Goal: Contribute content

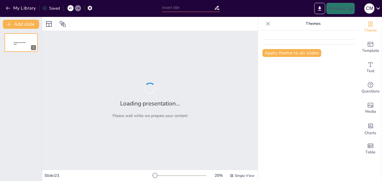
type input "Tipos de Inspecciones Laborales: Estrategias para un Entorno Laboral Seguro y D…"
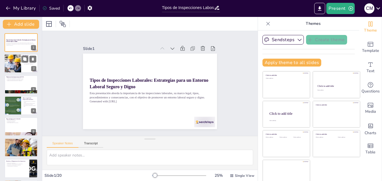
click at [28, 69] on div at bounding box center [21, 63] width 34 height 19
checkbox input "true"
type textarea "Las inspecciones laborales son un mecanismo crucial para asegurar que las empre…"
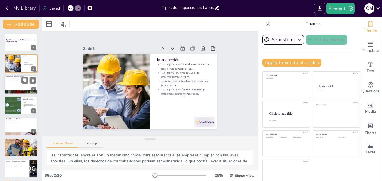
click at [26, 86] on div at bounding box center [21, 84] width 34 height 19
checkbox input "true"
type textarea "La protección de los derechos de los trabajadores es un principio fundamental e…"
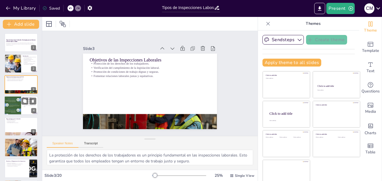
click at [22, 106] on div at bounding box center [21, 105] width 34 height 19
checkbox input "true"
type textarea "La Constitución Política y la Ley Federal del Trabajo son documentos fundamenta…"
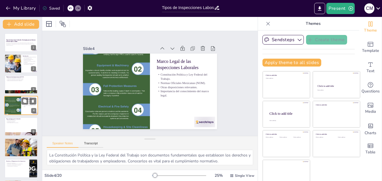
scroll to position [1, 0]
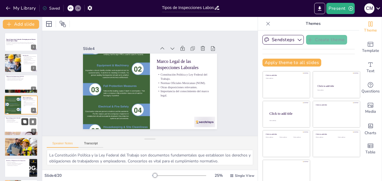
checkbox input "true"
click at [24, 122] on icon at bounding box center [24, 121] width 3 height 3
type textarea "Las inspecciones ordinarias son planificadas y tienen como objetivo verificar q…"
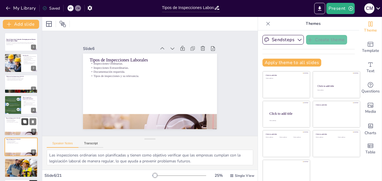
scroll to position [43, 0]
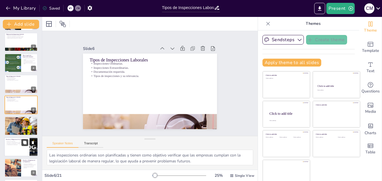
checkbox input "true"
click at [24, 144] on icon at bounding box center [24, 142] width 3 height 3
type textarea "Los derechos de los inspectores son esenciales para llevar a cabo su trabajo de…"
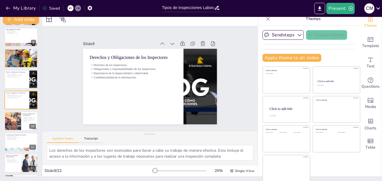
scroll to position [6, 0]
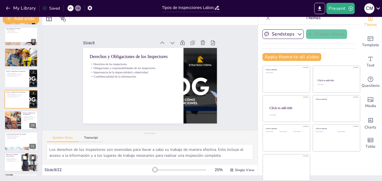
checkbox input "true"
click at [12, 163] on div at bounding box center [21, 161] width 34 height 19
type textarea "Los ejemplos de casos prácticos son fundamentales para ilustrar cómo se aplican…"
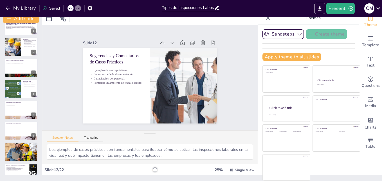
scroll to position [0, 0]
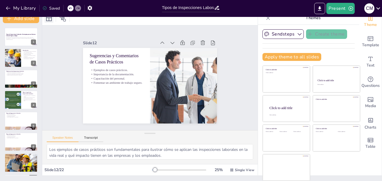
click at [49, 20] on icon at bounding box center [49, 18] width 6 height 6
click at [63, 20] on icon at bounding box center [63, 18] width 6 height 6
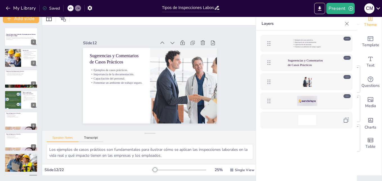
checkbox input "true"
click at [19, 3] on div "My Library Saved" at bounding box center [47, 8] width 95 height 10
click at [19, 8] on button "My Library" at bounding box center [21, 8] width 34 height 9
